Goal: Information Seeking & Learning: Find specific fact

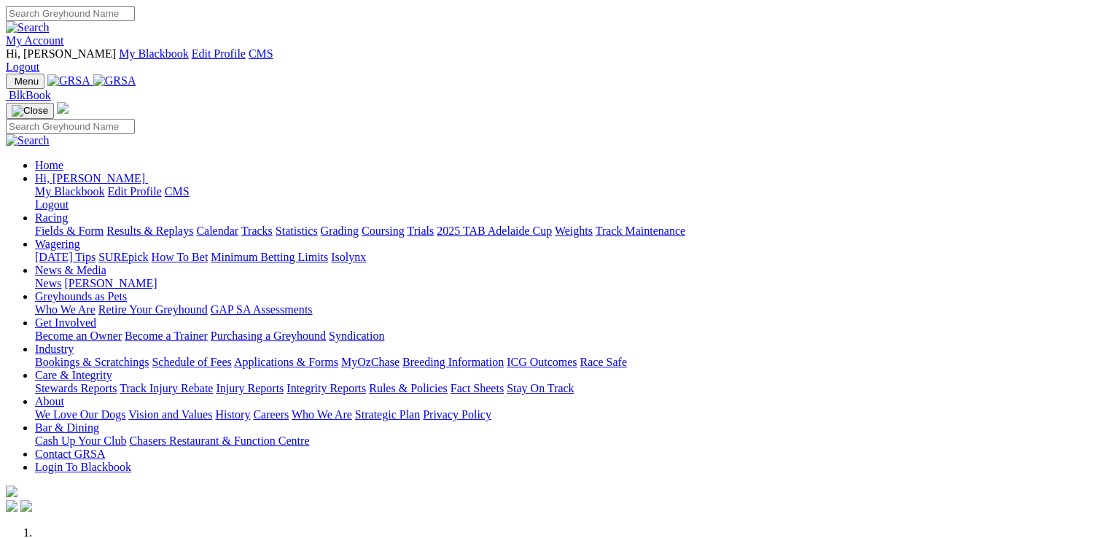
click at [68, 211] on link "Racing" at bounding box center [51, 217] width 33 height 12
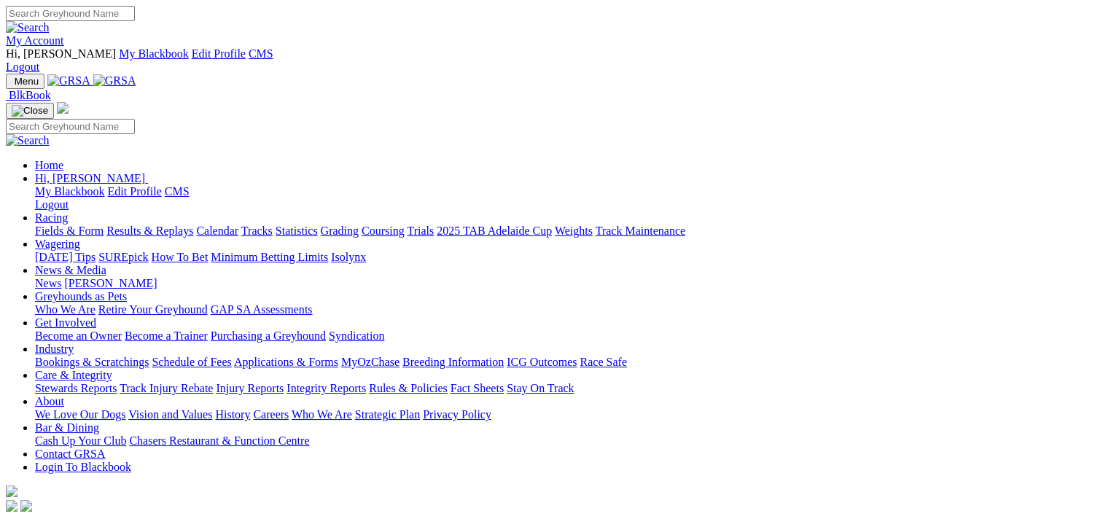
click at [192, 225] on link "Results & Replays" at bounding box center [149, 231] width 87 height 12
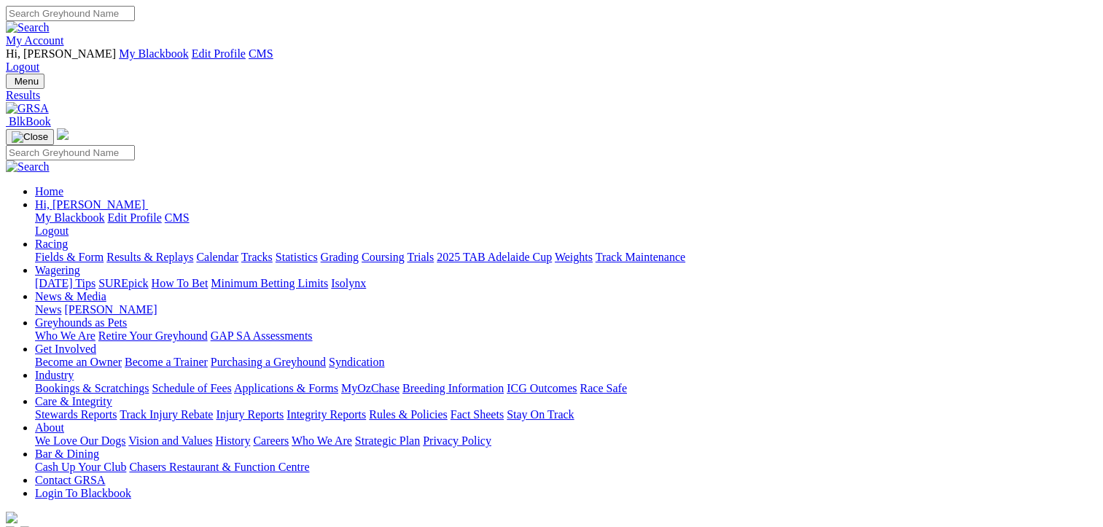
type input "[DATE]"
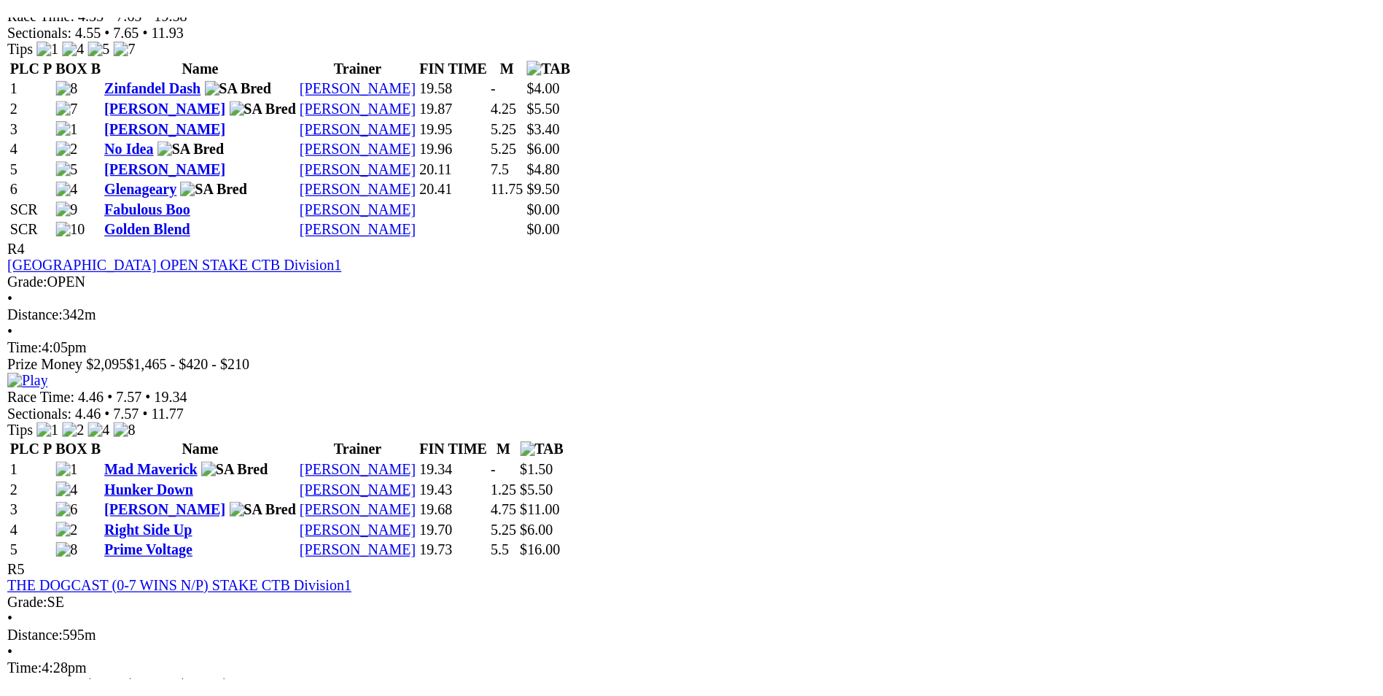
scroll to position [1523, 0]
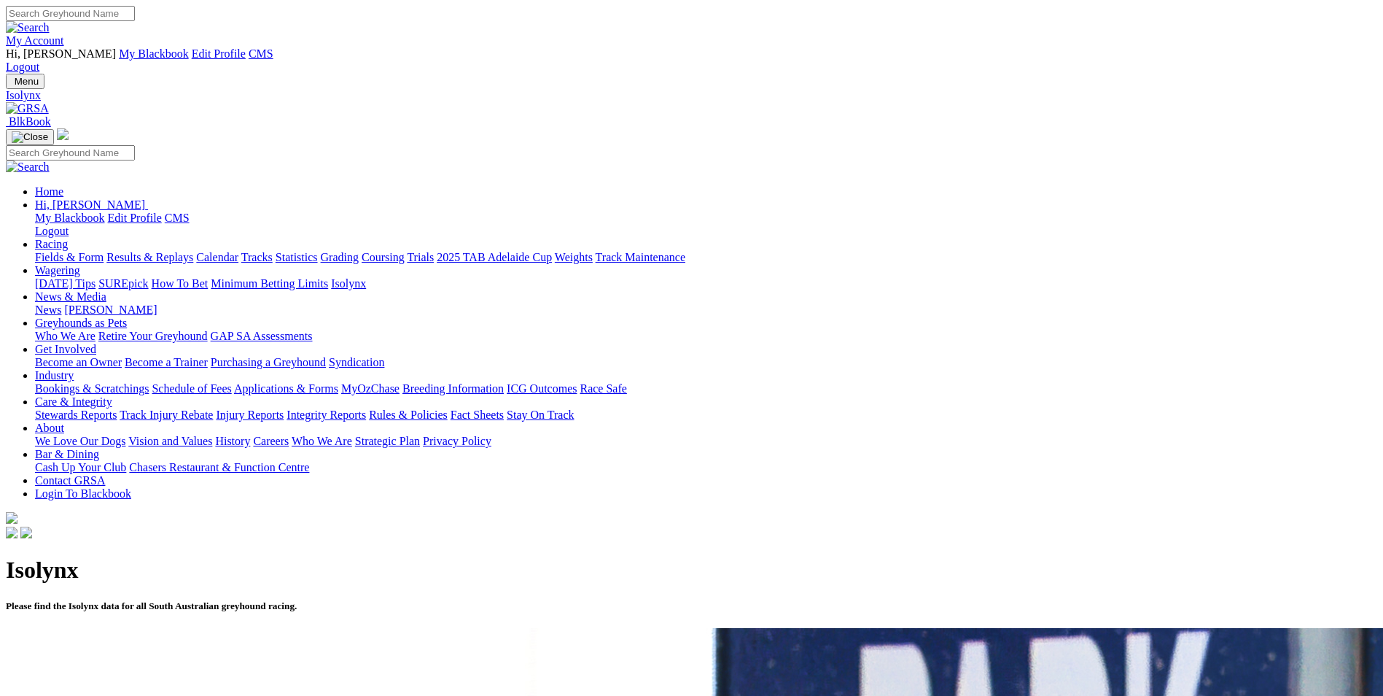
click at [68, 238] on link "Racing" at bounding box center [51, 244] width 33 height 12
click at [193, 251] on link "Results & Replays" at bounding box center [149, 257] width 87 height 12
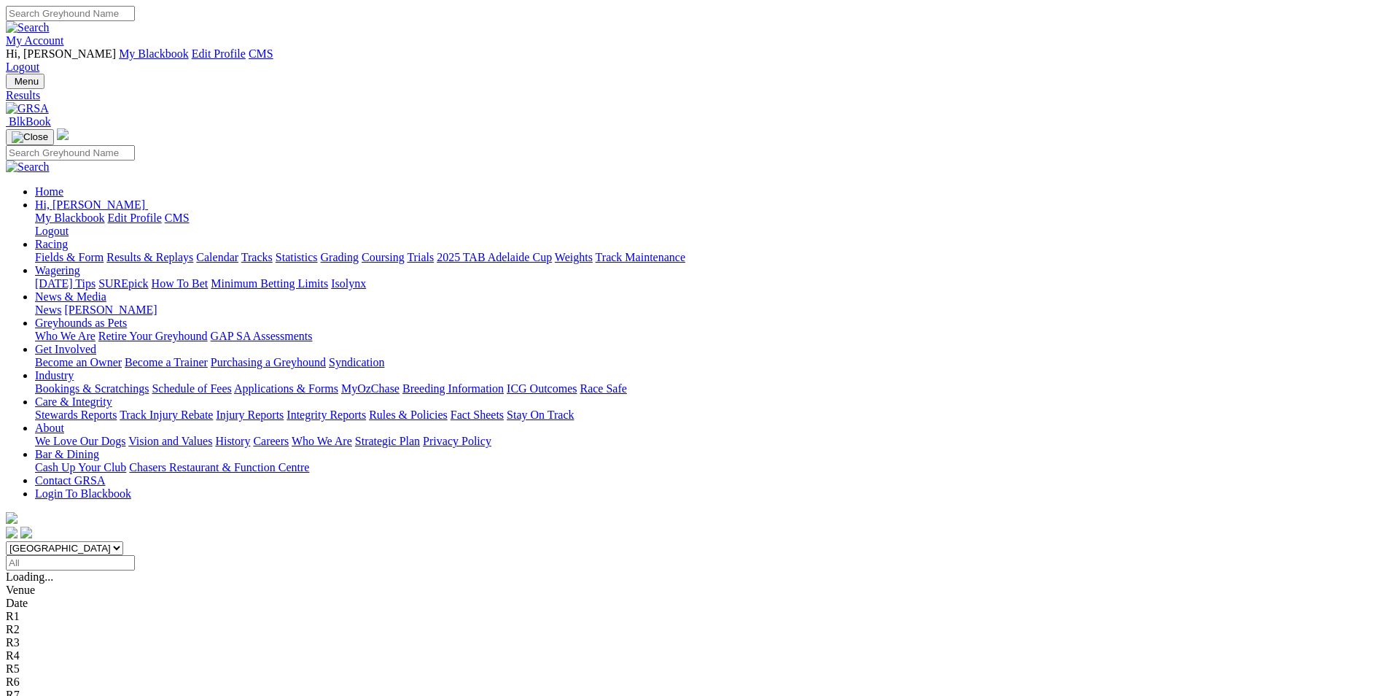
click at [135, 555] on input "Select date" at bounding box center [70, 562] width 129 height 15
type input "[DATE]"
